Goal: Navigation & Orientation: Find specific page/section

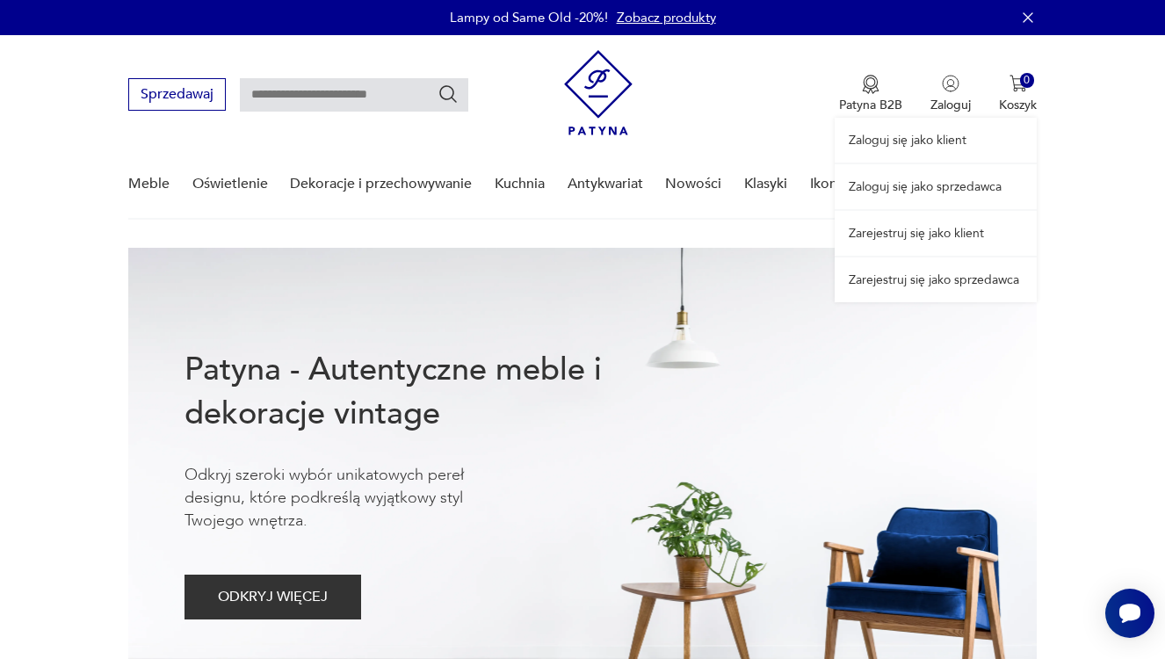
click at [929, 194] on link "Zaloguj się jako sprzedawca" at bounding box center [936, 186] width 202 height 45
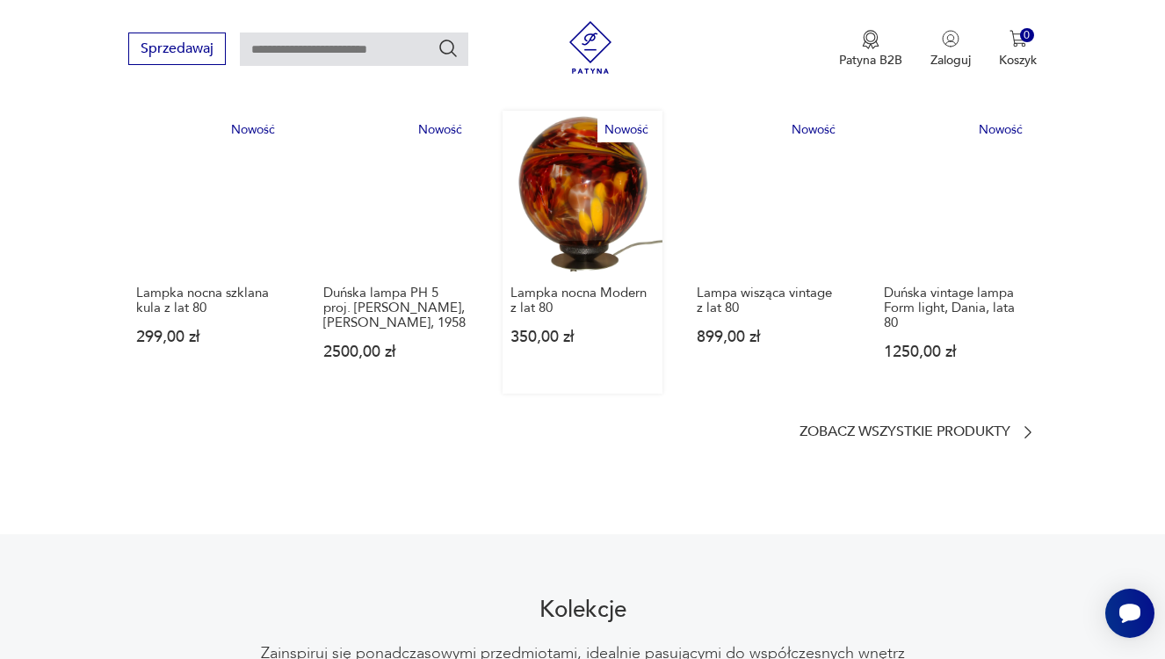
scroll to position [1081, 0]
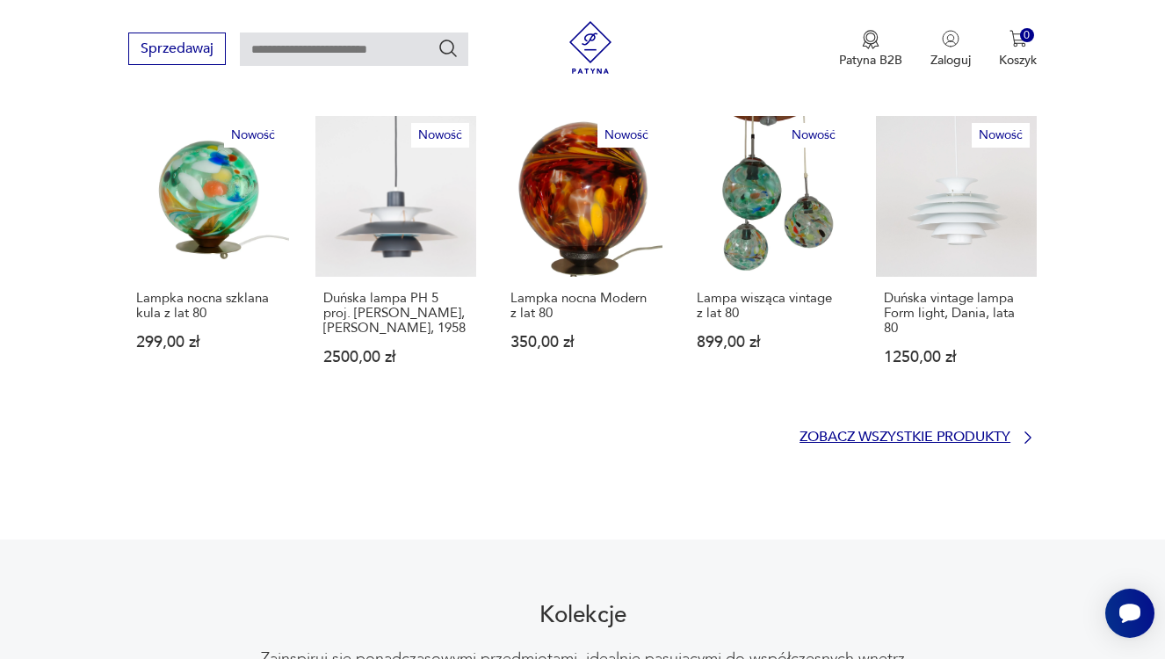
click at [871, 431] on p "Zobacz wszystkie produkty" at bounding box center [904, 436] width 211 height 11
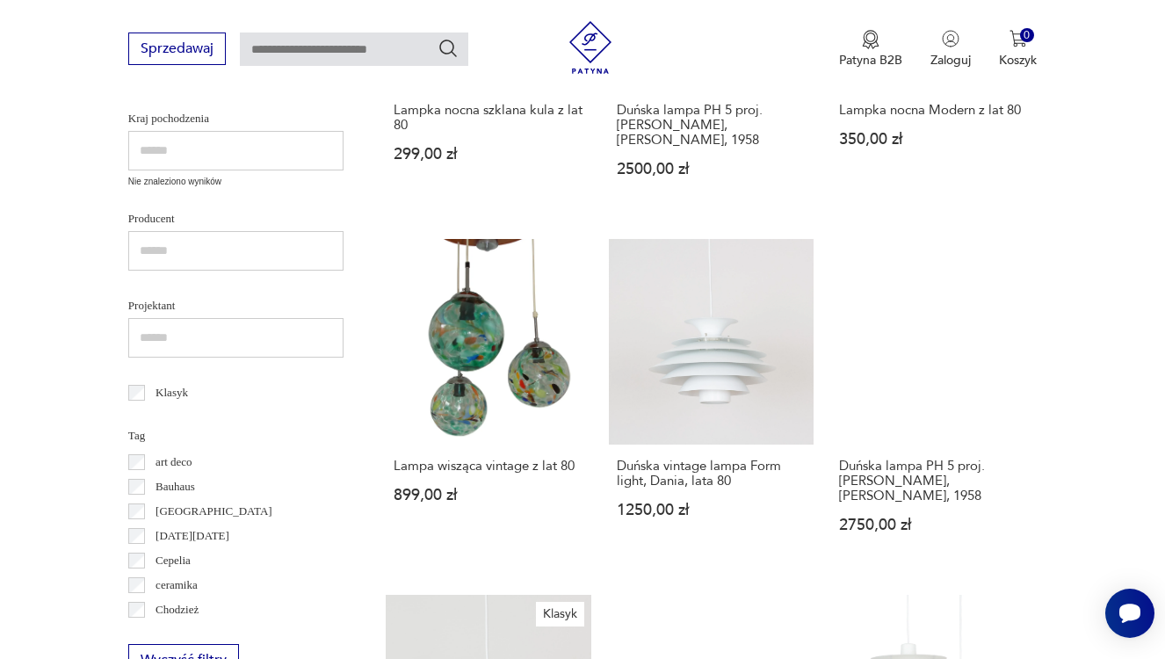
scroll to position [642, 0]
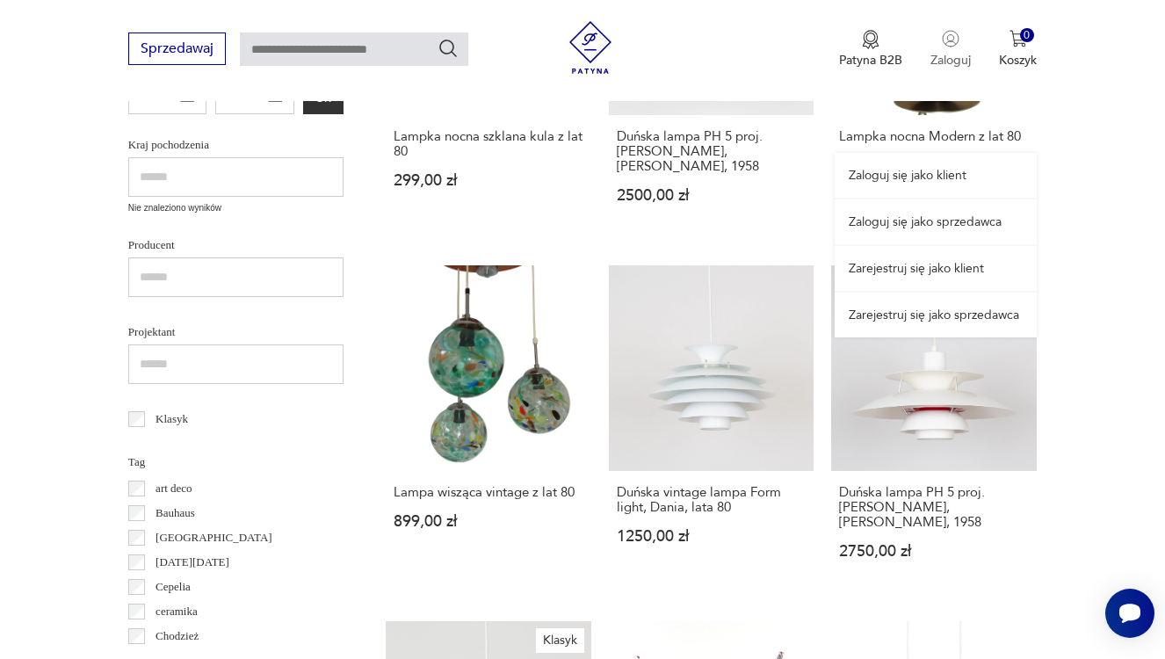
click at [947, 31] on img "button" at bounding box center [951, 39] width 18 height 18
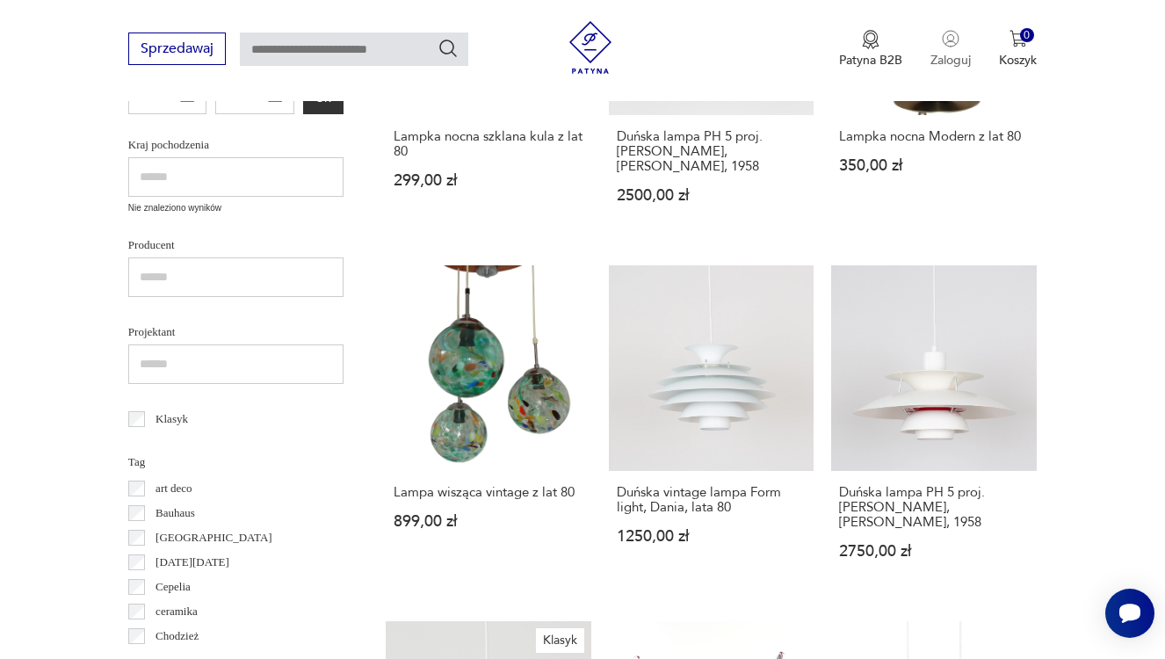
click at [947, 31] on img "button" at bounding box center [951, 39] width 18 height 18
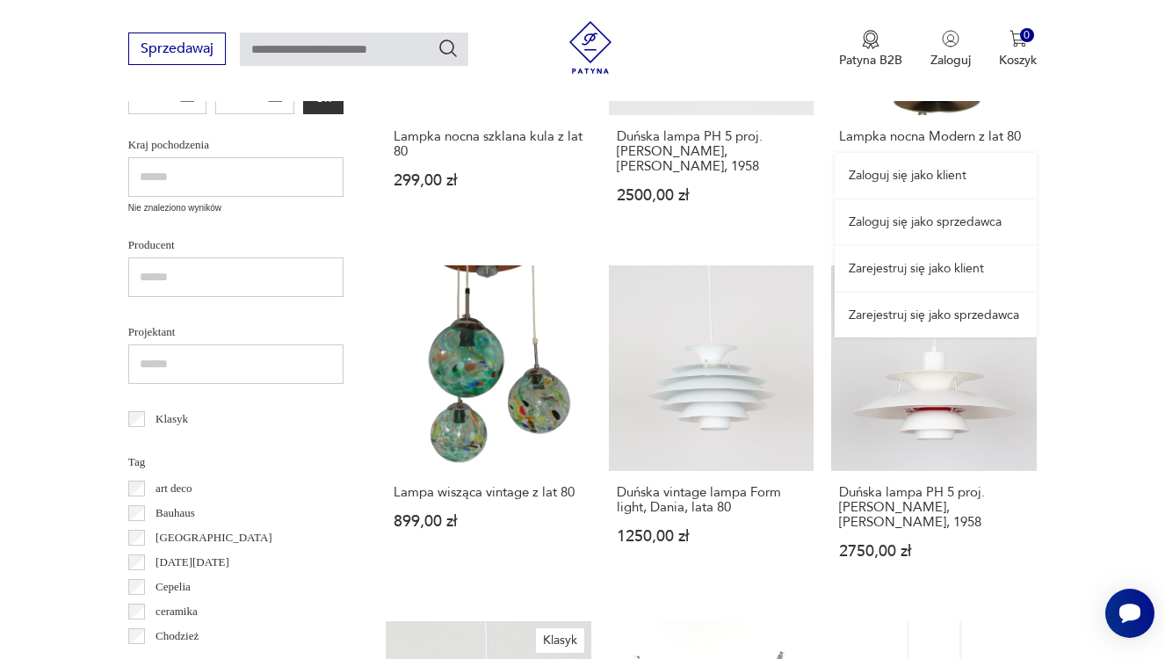
click at [927, 211] on link "Zaloguj się jako sprzedawca" at bounding box center [936, 221] width 202 height 45
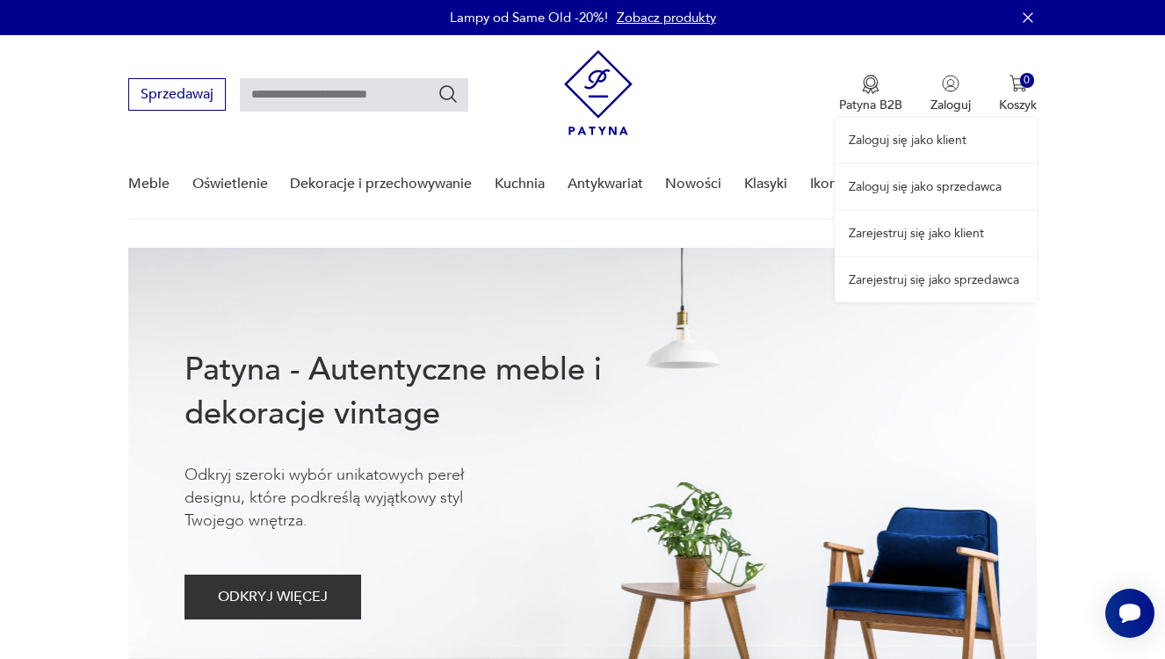
click at [928, 192] on link "Zaloguj się jako sprzedawca" at bounding box center [936, 186] width 202 height 45
